Goal: Check status: Check status

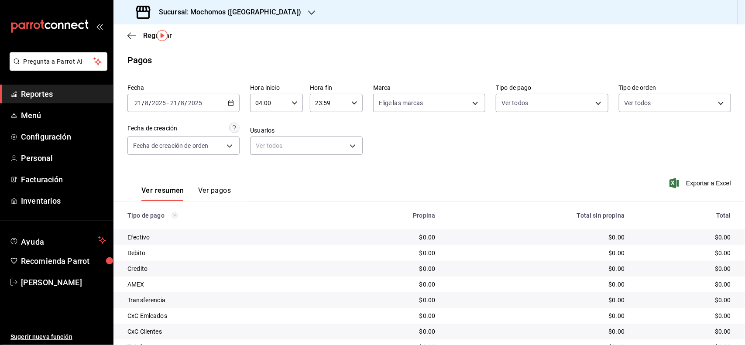
scroll to position [24, 0]
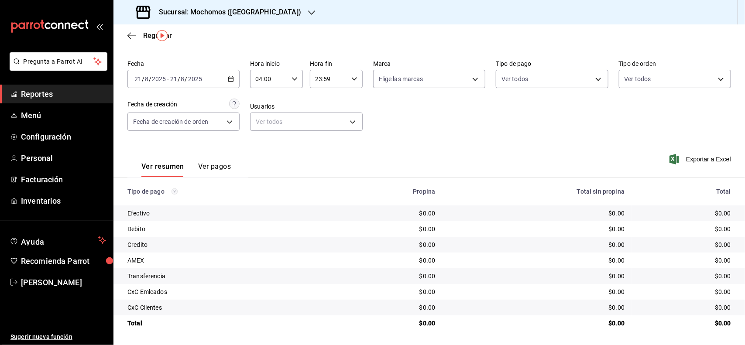
click at [47, 94] on span "Reportes" at bounding box center [63, 94] width 85 height 12
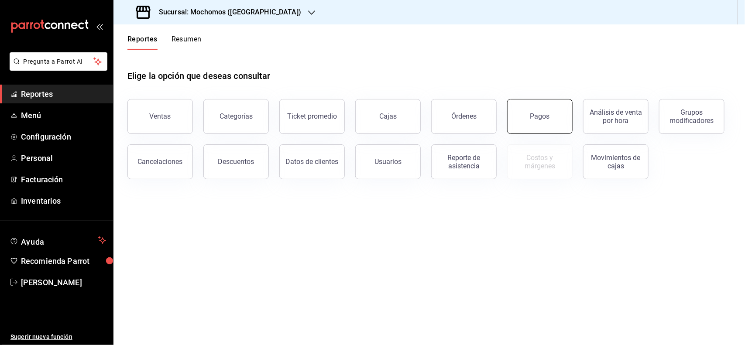
click at [554, 113] on button "Pagos" at bounding box center [539, 116] width 65 height 35
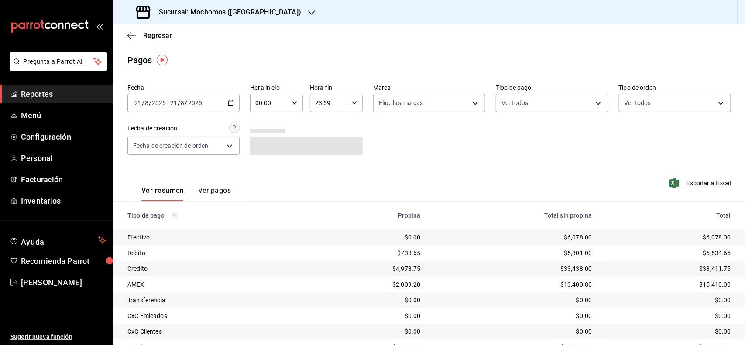
click at [292, 102] on icon "button" at bounding box center [294, 103] width 6 height 6
click at [257, 152] on span "04" at bounding box center [262, 154] width 12 height 7
type input "04:00"
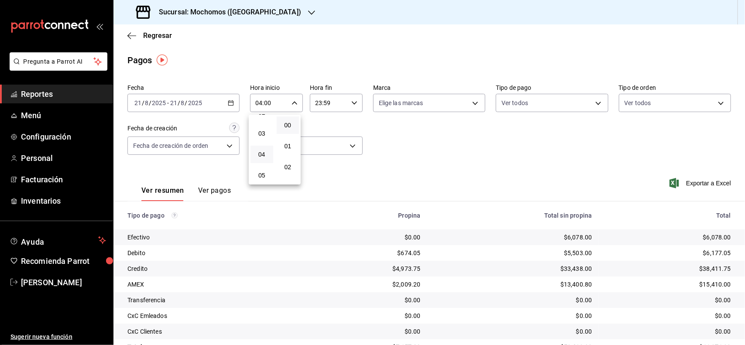
click at [644, 233] on div at bounding box center [372, 172] width 745 height 345
